Goal: Task Accomplishment & Management: Manage account settings

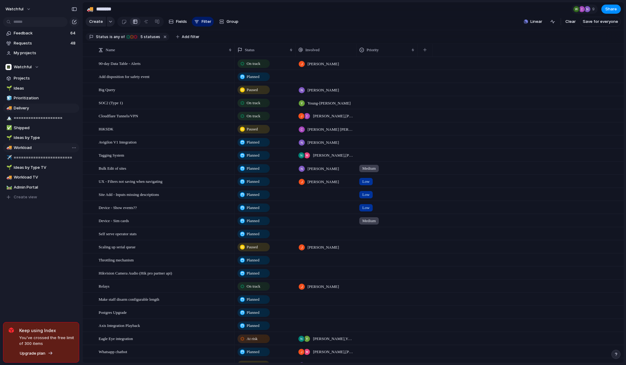
click at [30, 145] on span "Workload" at bounding box center [45, 148] width 63 height 6
type input "********"
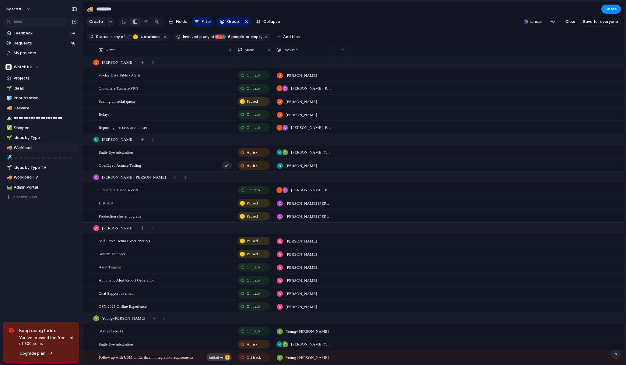
scroll to position [65, 0]
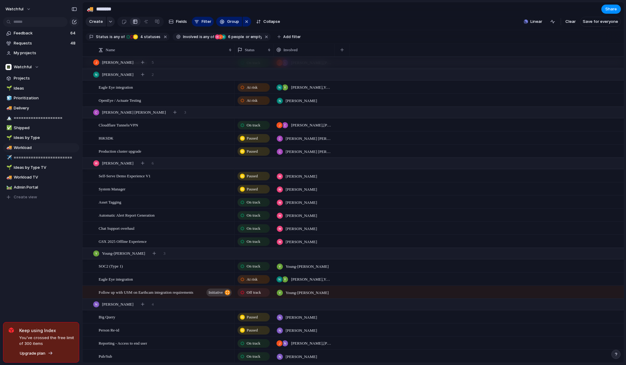
click at [255, 174] on span "Paused" at bounding box center [251, 176] width 11 height 6
click at [245, 227] on div "On track" at bounding box center [253, 228] width 31 height 7
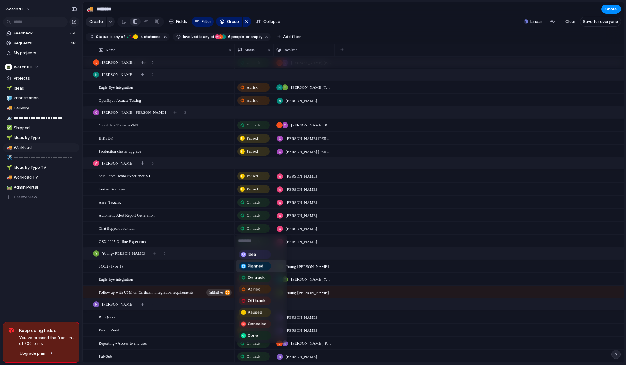
click at [255, 263] on span "Planned" at bounding box center [256, 266] width 16 height 6
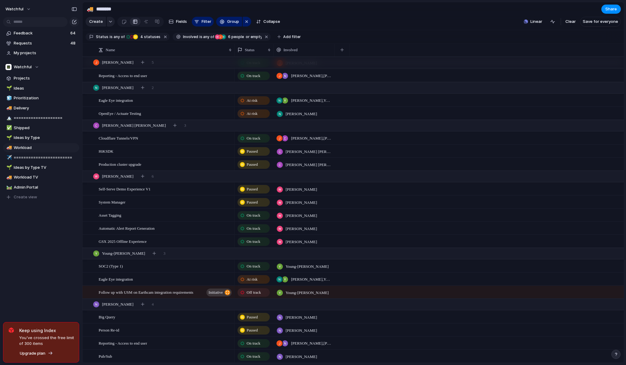
click at [256, 215] on span "On track" at bounding box center [253, 215] width 14 height 6
click at [198, 216] on div "Asset Tagging" at bounding box center [166, 215] width 134 height 12
click at [258, 202] on span "Paused" at bounding box center [251, 202] width 11 height 6
click at [206, 228] on div "Automatic Alert Report Generation" at bounding box center [166, 228] width 134 height 12
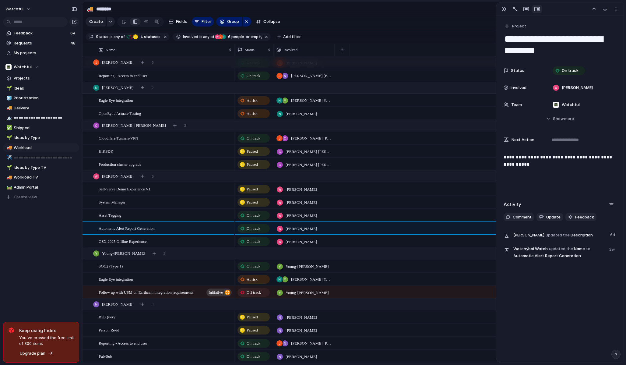
click at [558, 170] on div "**********" at bounding box center [559, 172] width 113 height 39
click at [523, 216] on span "Comment" at bounding box center [521, 217] width 19 height 6
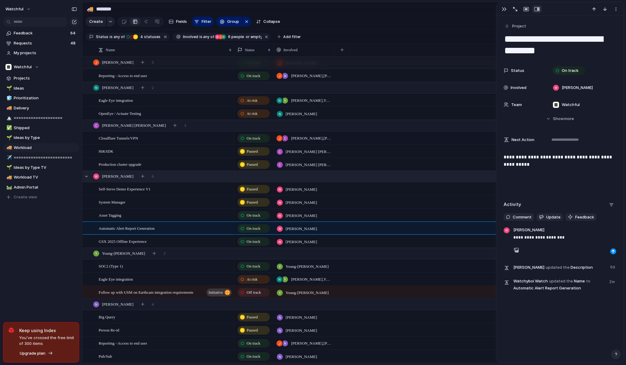
click at [253, 178] on div "[PERSON_NAME] 6" at bounding box center [353, 176] width 542 height 11
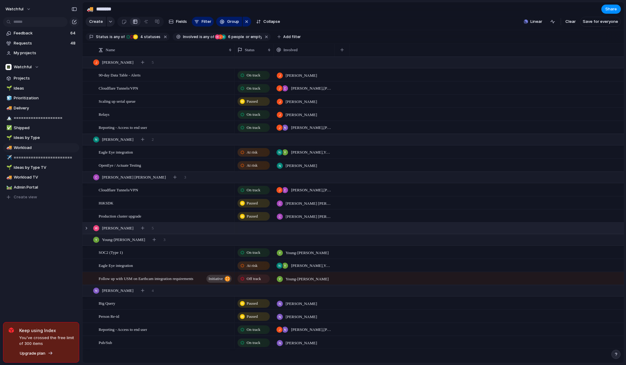
click at [168, 227] on div "[PERSON_NAME] 5" at bounding box center [353, 227] width 542 height 11
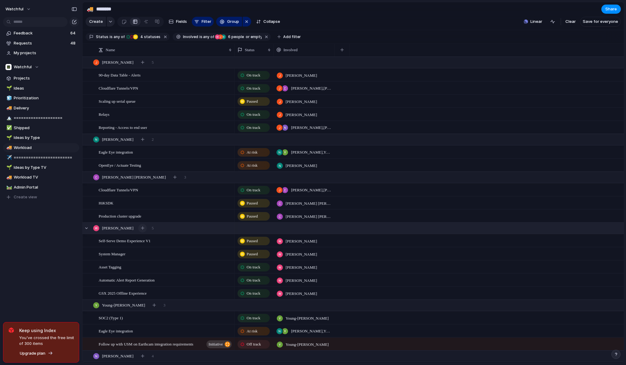
click at [141, 227] on div "button" at bounding box center [142, 227] width 3 height 3
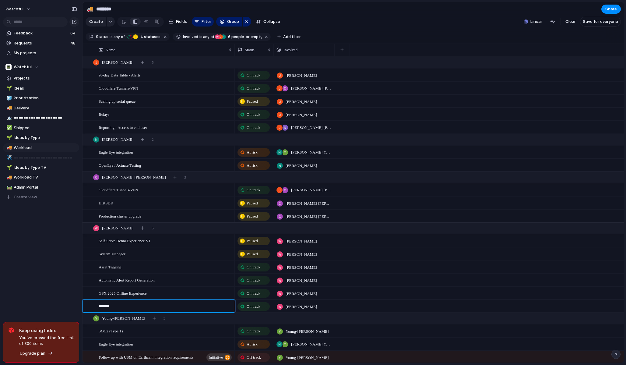
type textarea "********"
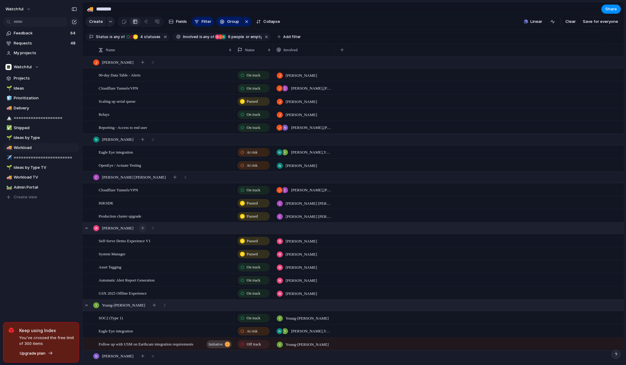
click at [138, 227] on button "button" at bounding box center [142, 228] width 9 height 9
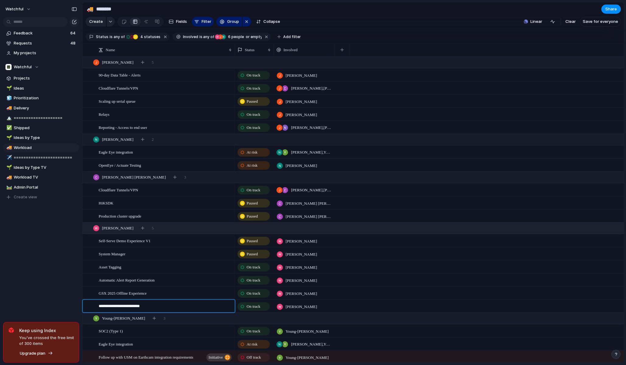
type textarea "**********"
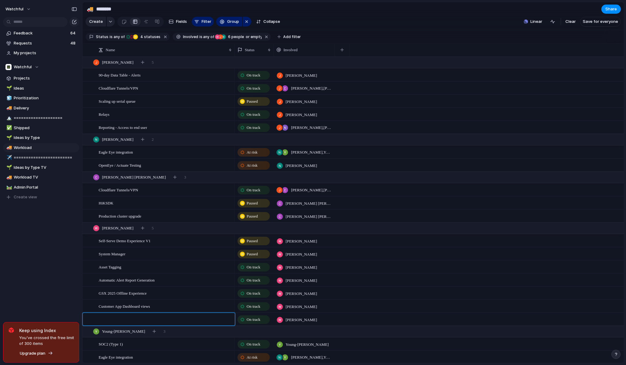
click at [129, 320] on textarea at bounding box center [165, 320] width 132 height 8
type textarea "**********"
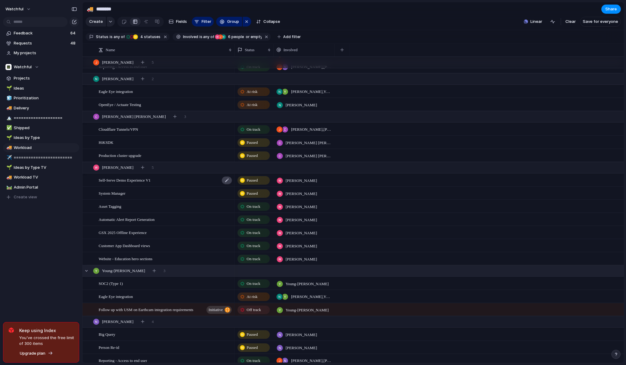
scroll to position [62, 0]
click at [27, 76] on span "Projects" at bounding box center [45, 78] width 63 height 6
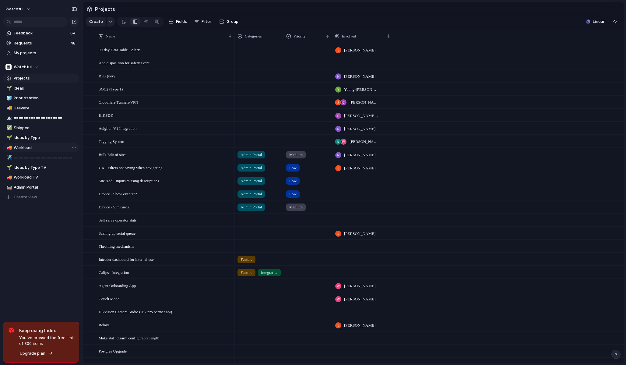
click at [32, 143] on link "🚚 Workload" at bounding box center [41, 147] width 76 height 9
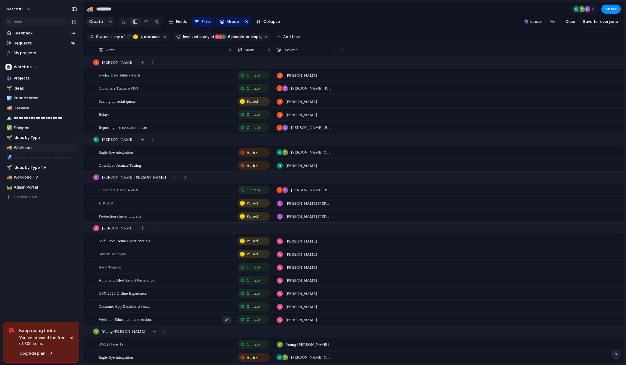
click at [164, 317] on div "Website - Education hero sections" at bounding box center [166, 319] width 134 height 12
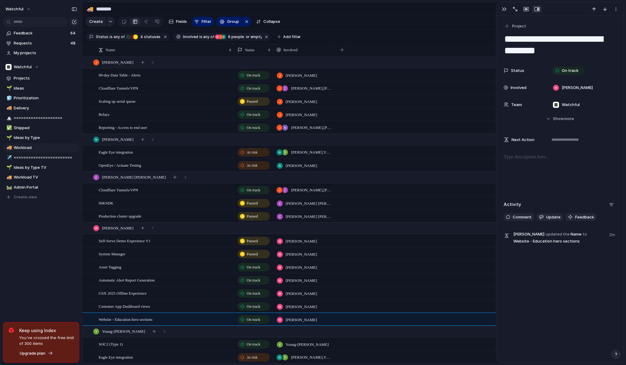
click at [554, 152] on div "**********" at bounding box center [559, 132] width 127 height 233
click at [555, 159] on p at bounding box center [559, 156] width 113 height 7
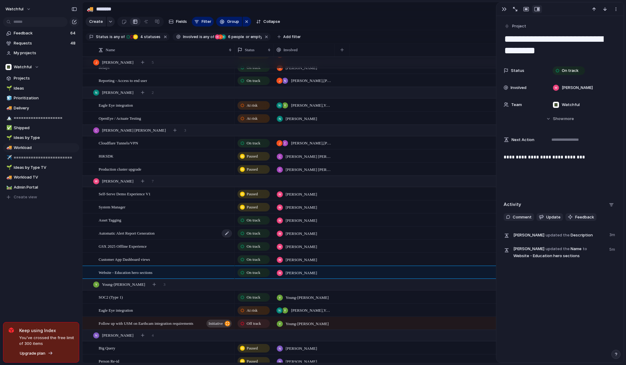
scroll to position [43, 0]
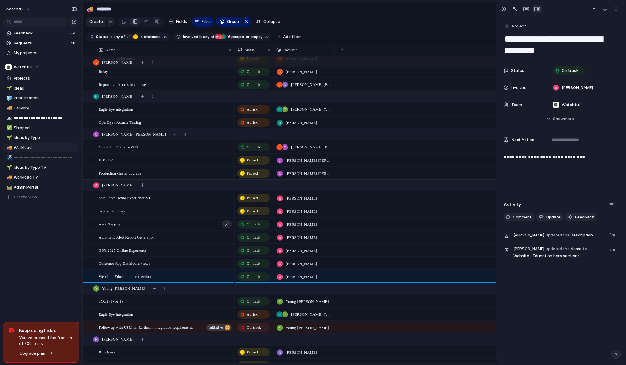
click at [169, 222] on div "Asset Tagging" at bounding box center [166, 224] width 134 height 12
type textarea "**********"
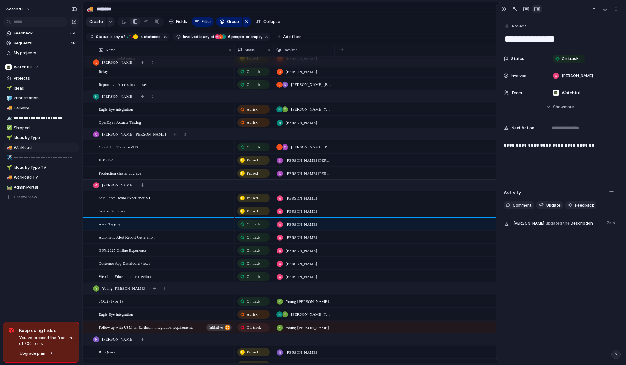
click at [546, 170] on div "**********" at bounding box center [559, 160] width 113 height 39
click at [557, 247] on div "**********" at bounding box center [559, 189] width 127 height 346
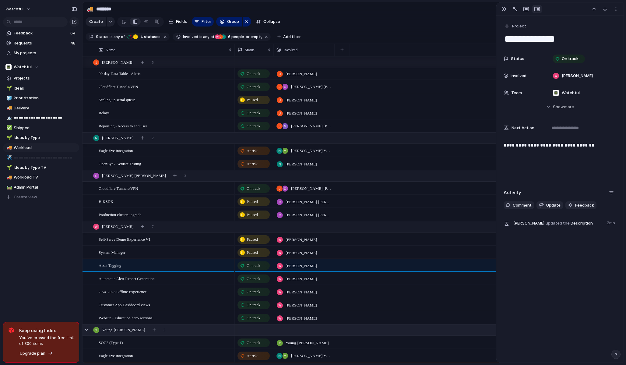
scroll to position [2, 0]
click at [576, 60] on span "On track" at bounding box center [569, 59] width 17 height 6
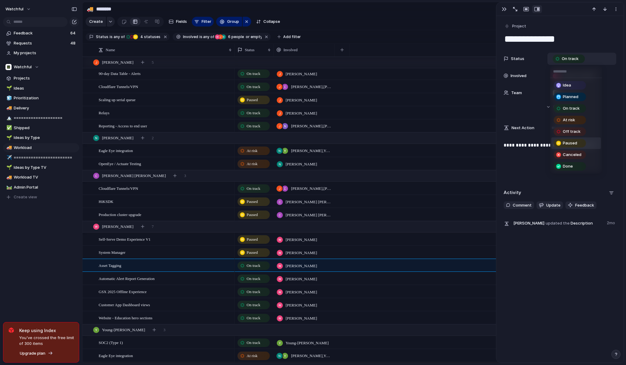
click at [572, 140] on div "Paused" at bounding box center [569, 142] width 31 height 7
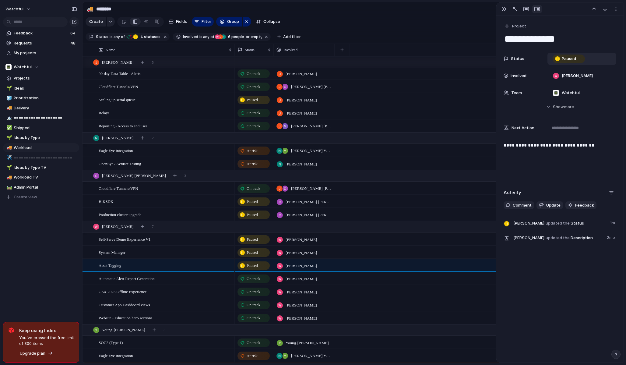
click at [55, 271] on div "watchful Feedback 64 Requests 48 My projects Watchful Projects 🌱 Ideas 🧊 Priori…" at bounding box center [41, 182] width 82 height 365
click at [55, 272] on div "watchful Feedback 64 Requests 48 My projects Watchful Projects 🌱 Ideas 🧊 Priori…" at bounding box center [41, 182] width 82 height 365
click at [32, 90] on span "Ideas" at bounding box center [45, 88] width 63 height 6
type input "*****"
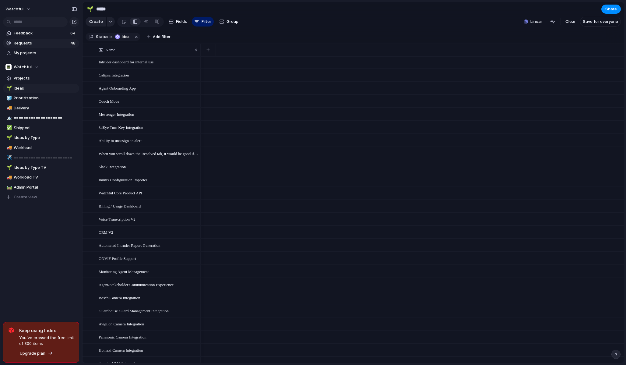
click at [40, 44] on span "Requests" at bounding box center [41, 43] width 55 height 6
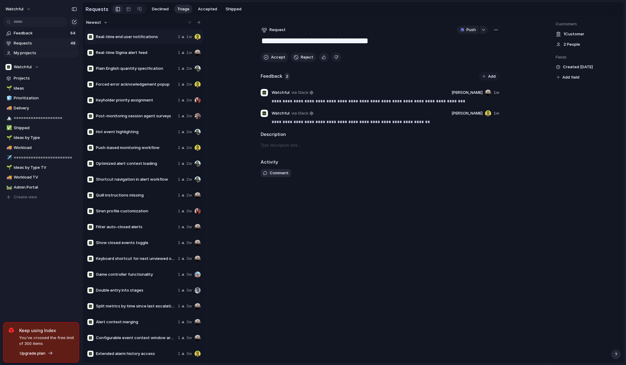
click at [40, 50] on span "My projects" at bounding box center [45, 53] width 63 height 6
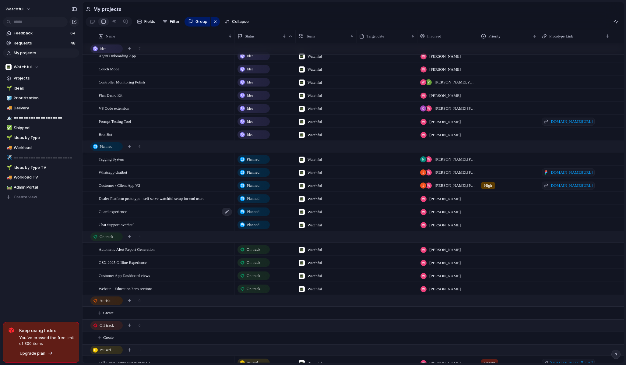
scroll to position [6, 0]
click at [152, 156] on div "Tagging System" at bounding box center [166, 158] width 134 height 12
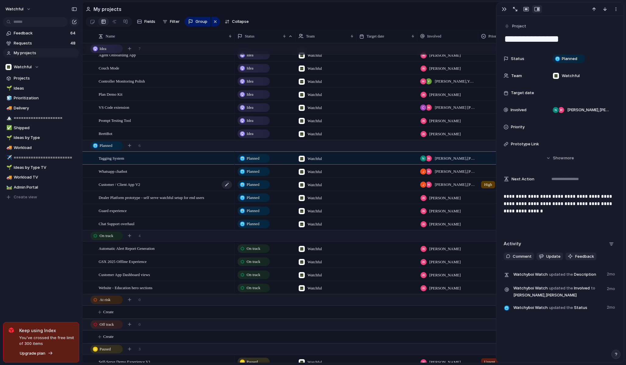
click at [180, 185] on div "Customer / Client App V2" at bounding box center [166, 184] width 134 height 12
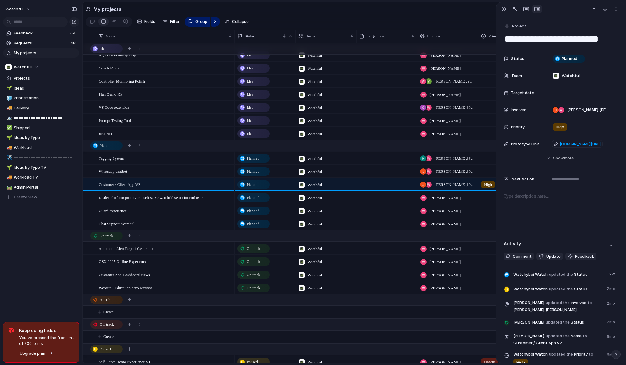
click at [259, 183] on span "Planned" at bounding box center [252, 184] width 13 height 6
click at [165, 181] on div "Idea Planned On track At risk Off track Paused Canceled Done" at bounding box center [313, 182] width 626 height 365
click at [199, 197] on span "Dealer Platform prototype - self serve watchful setup for end users" at bounding box center [152, 197] width 106 height 7
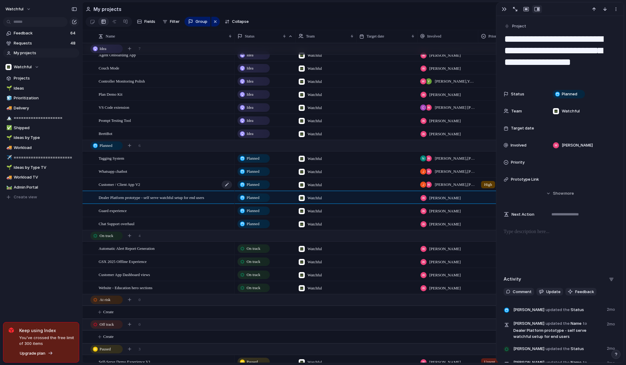
click at [201, 184] on div "Customer / Client App V2" at bounding box center [166, 184] width 134 height 12
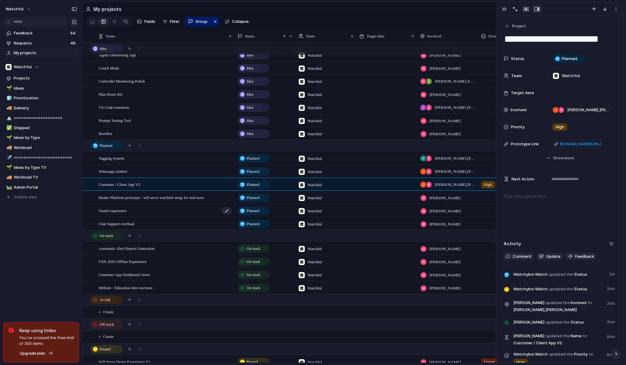
click at [193, 209] on div "Guard experience" at bounding box center [166, 210] width 134 height 12
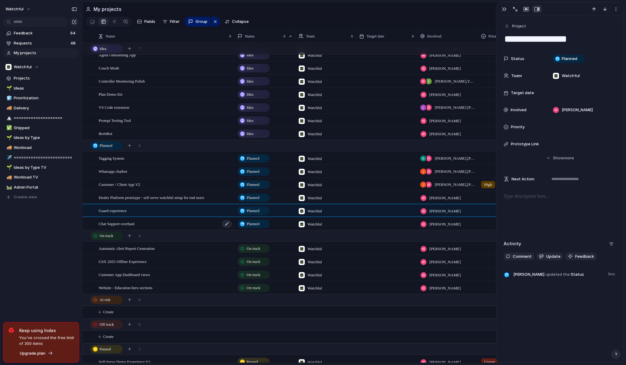
click at [154, 222] on div "Chat Support overhaul" at bounding box center [166, 223] width 134 height 12
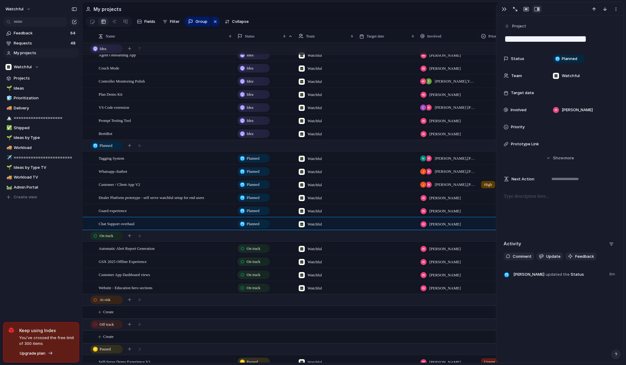
click at [263, 225] on div "Planned" at bounding box center [253, 223] width 31 height 7
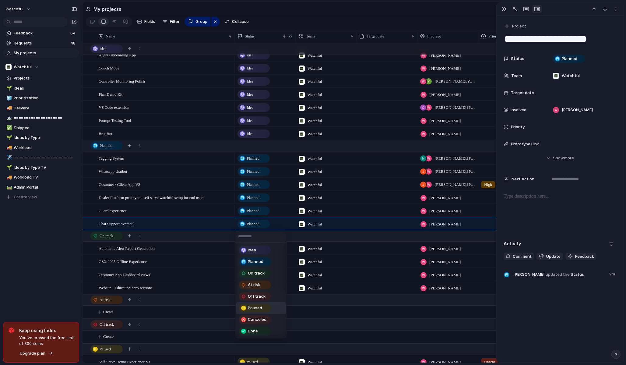
click at [263, 311] on div "Paused" at bounding box center [254, 307] width 31 height 7
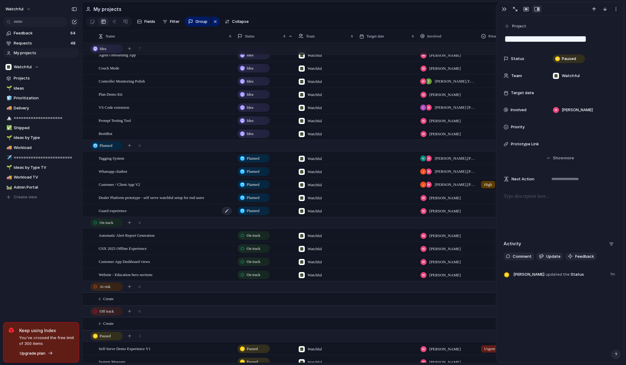
click at [180, 210] on div "Guard experience" at bounding box center [166, 210] width 134 height 12
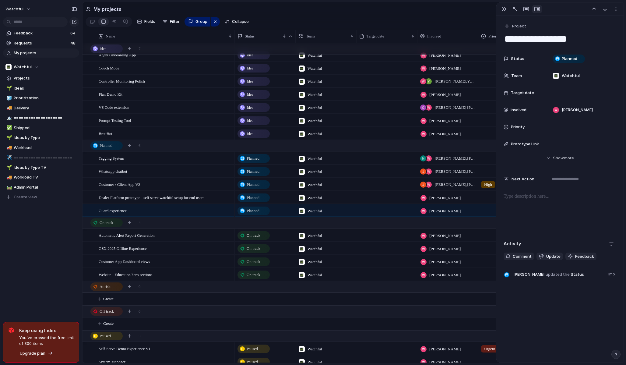
click at [255, 211] on span "Planned" at bounding box center [252, 211] width 13 height 6
click at [142, 93] on div "Plan Demo Kit" at bounding box center [166, 94] width 134 height 12
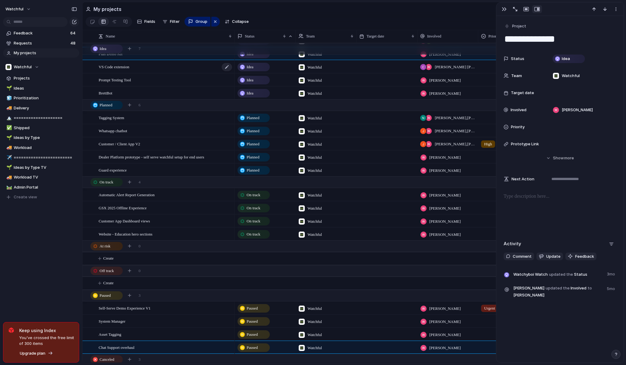
scroll to position [48, 0]
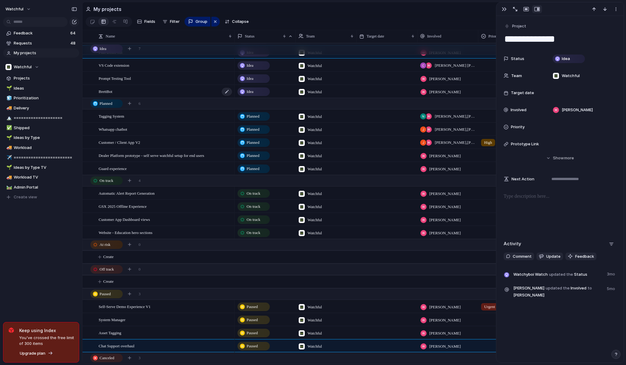
click at [169, 93] on div "BrettBot" at bounding box center [166, 91] width 134 height 12
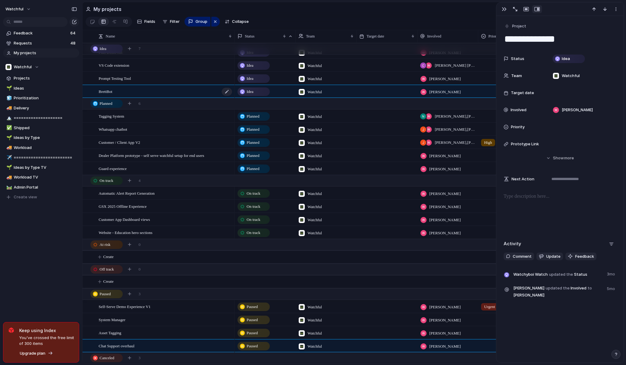
type textarea "********"
